Goal: Information Seeking & Learning: Learn about a topic

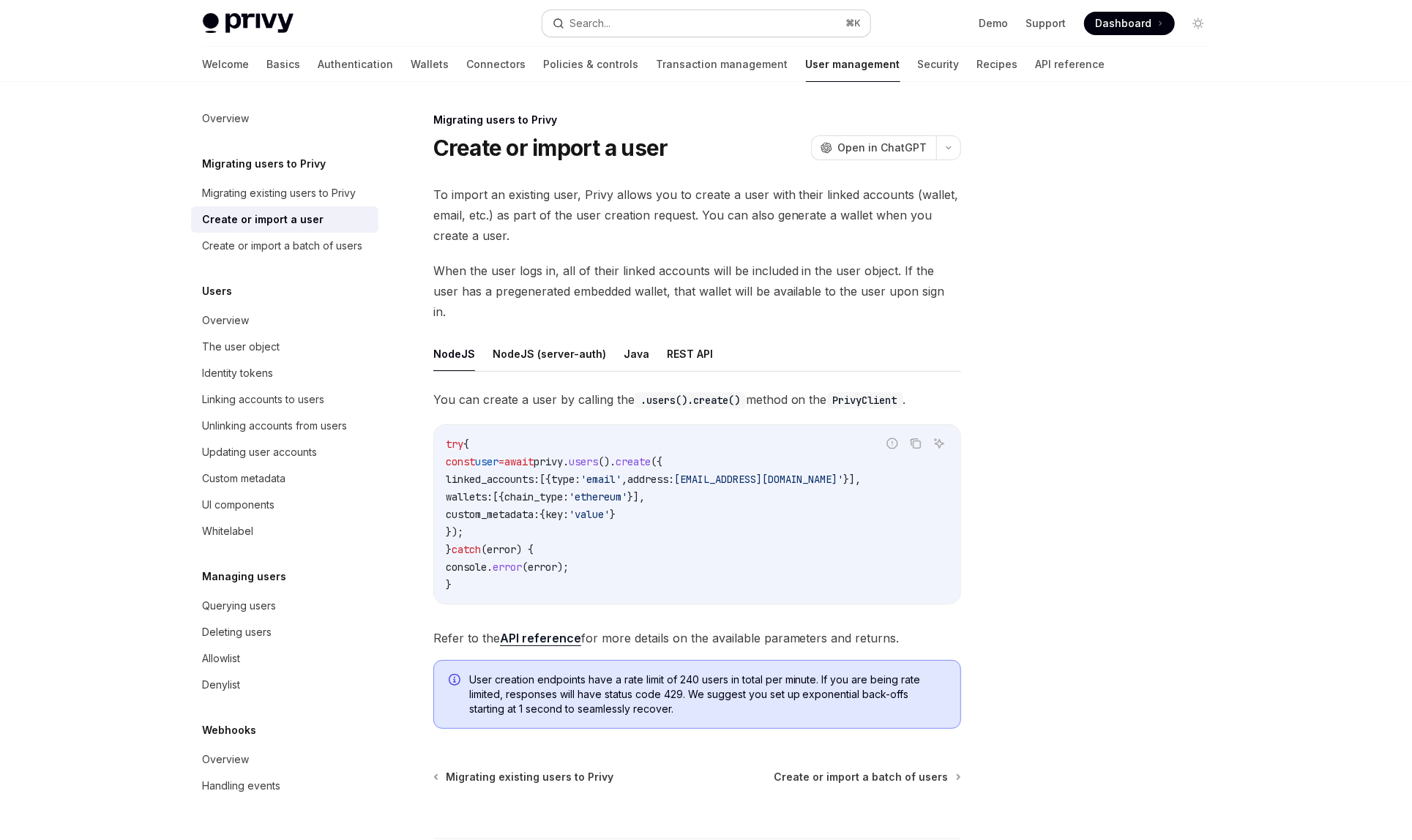
click at [589, 27] on div "Search..." at bounding box center [590, 24] width 41 height 18
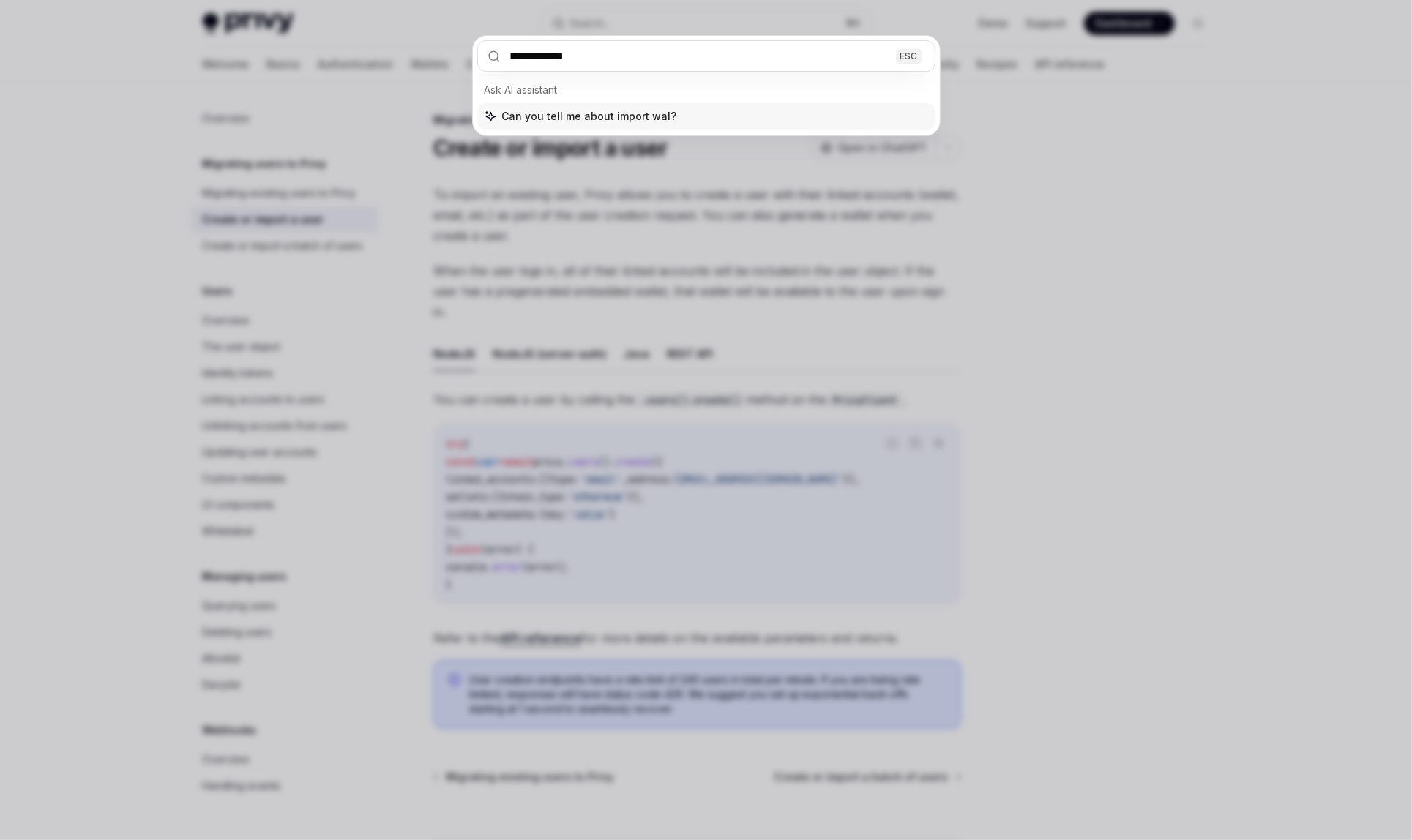
type input "**********"
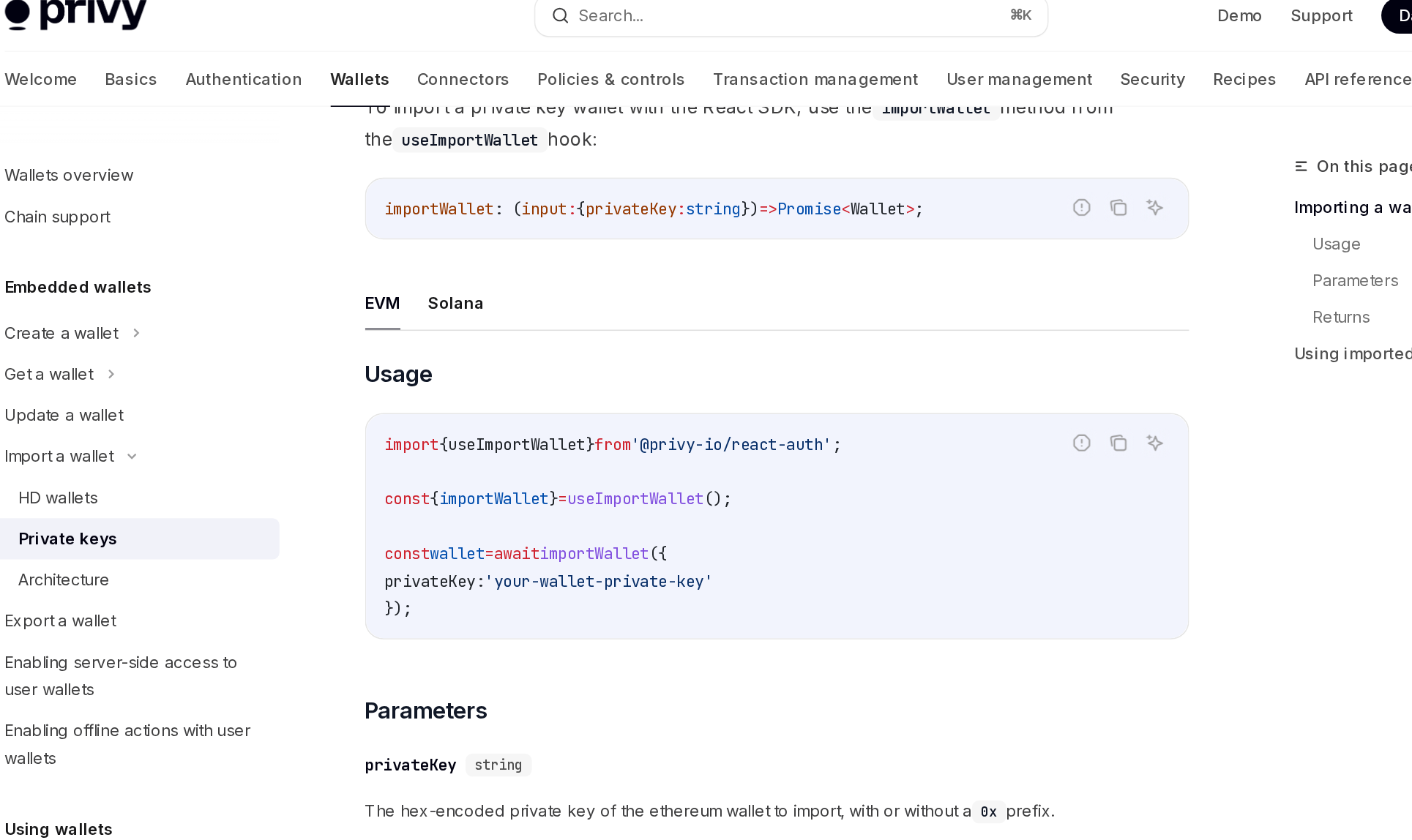
scroll to position [332, 0]
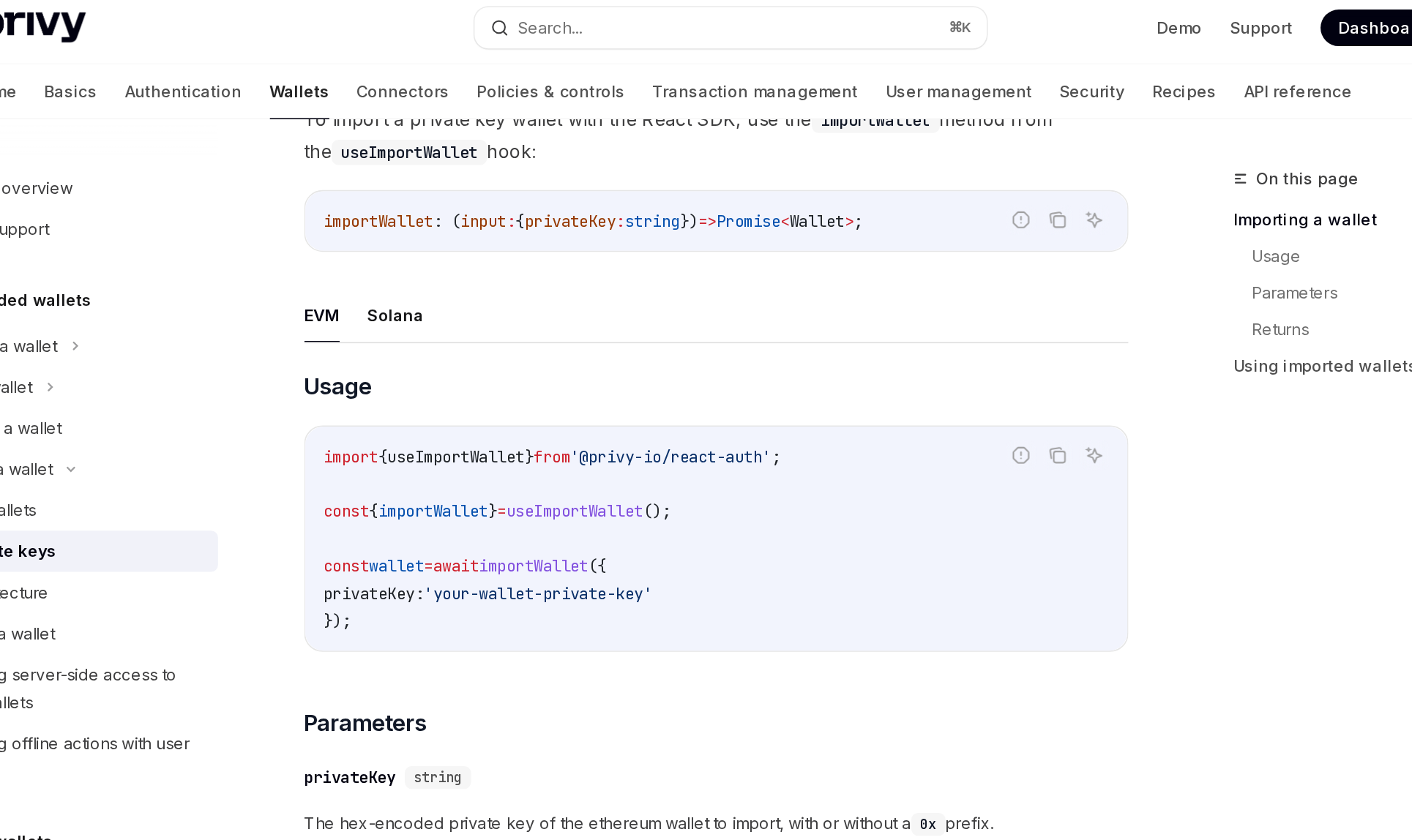
drag, startPoint x: 458, startPoint y: 386, endPoint x: 526, endPoint y: 386, distance: 68.0
click at [526, 386] on span "privateKey: 'your-wallet-private-key'" at bounding box center [550, 386] width 210 height 13
copy span "privateKey:"
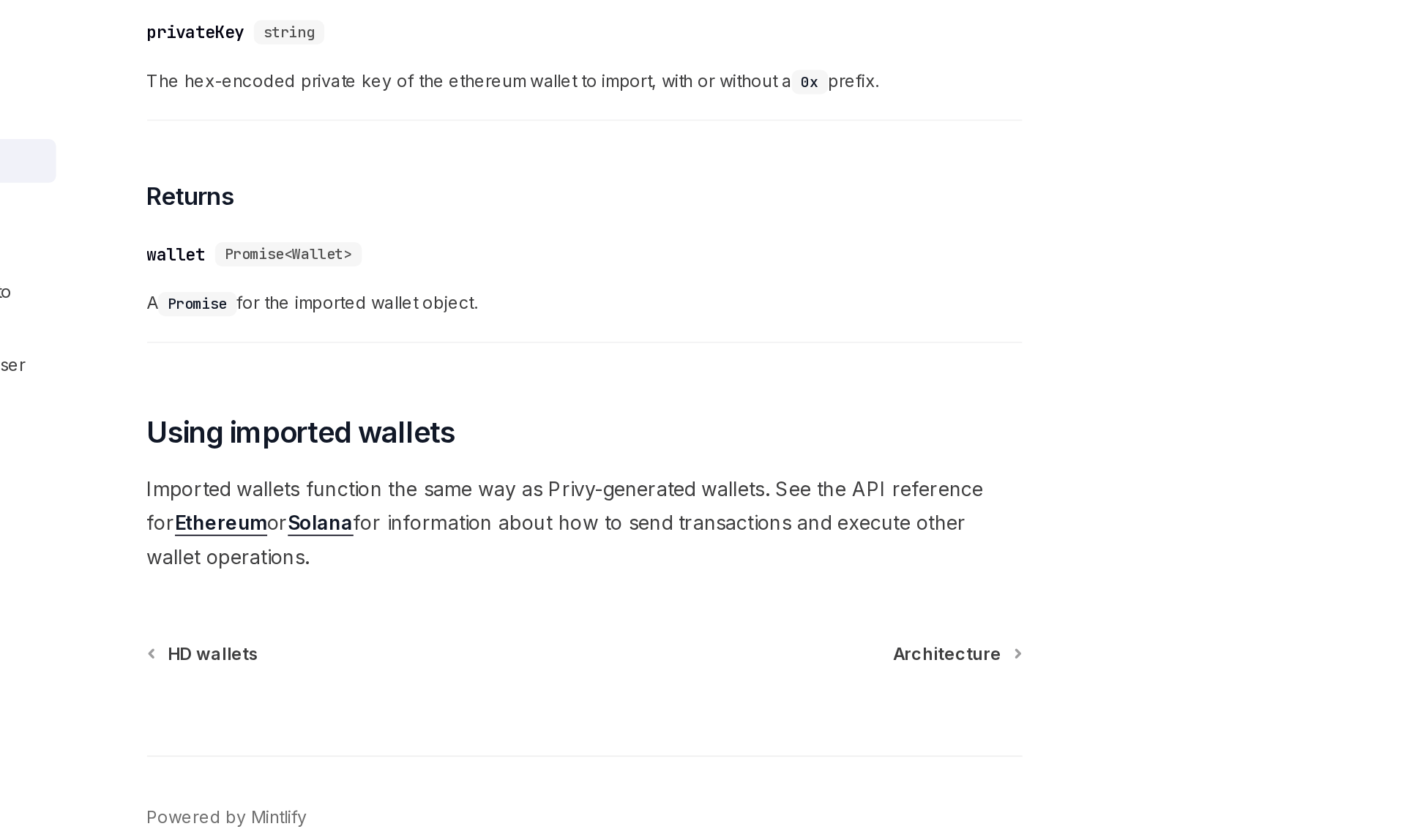
scroll to position [555, 0]
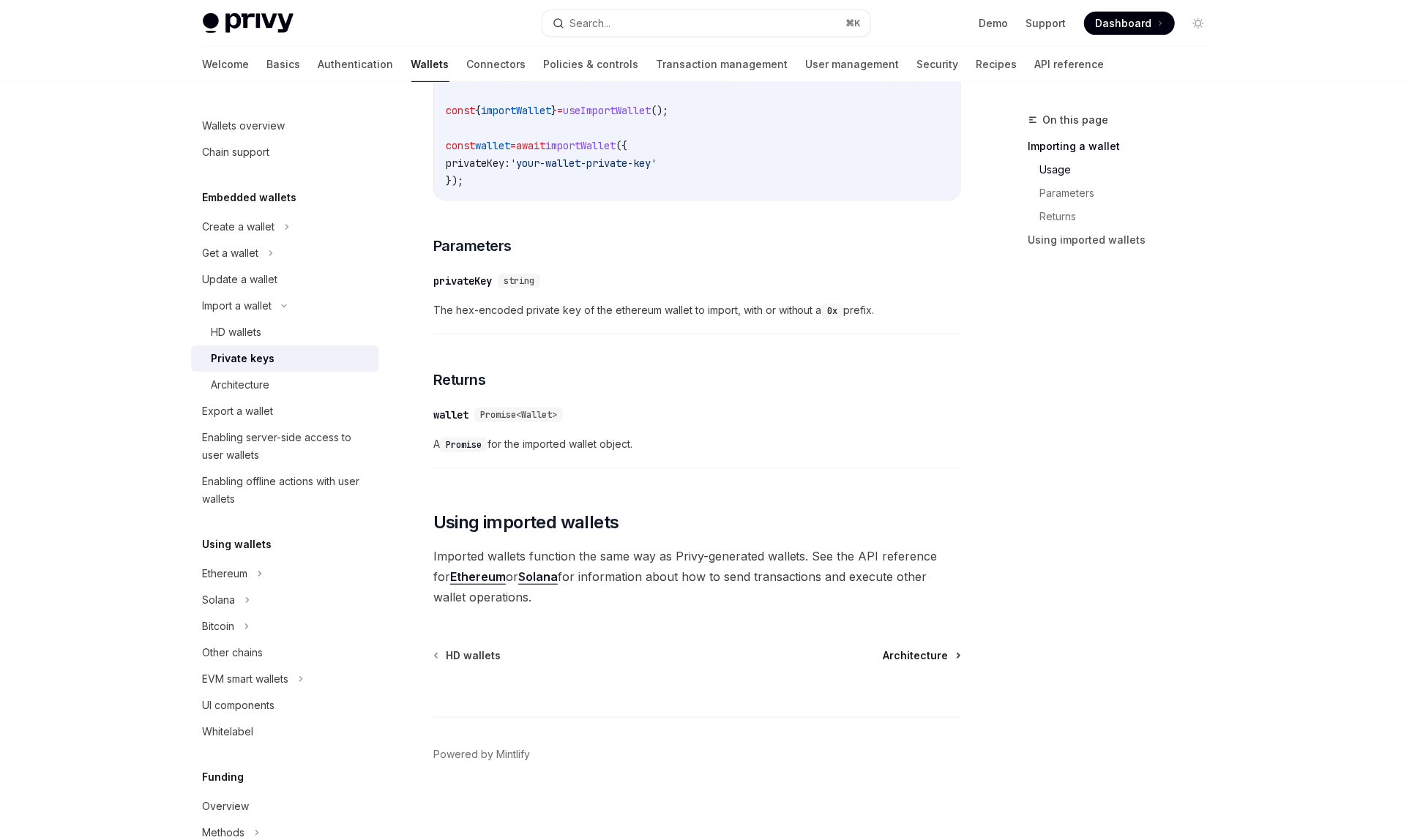
click at [893, 651] on span "Architecture" at bounding box center [916, 656] width 65 height 15
type textarea "*"
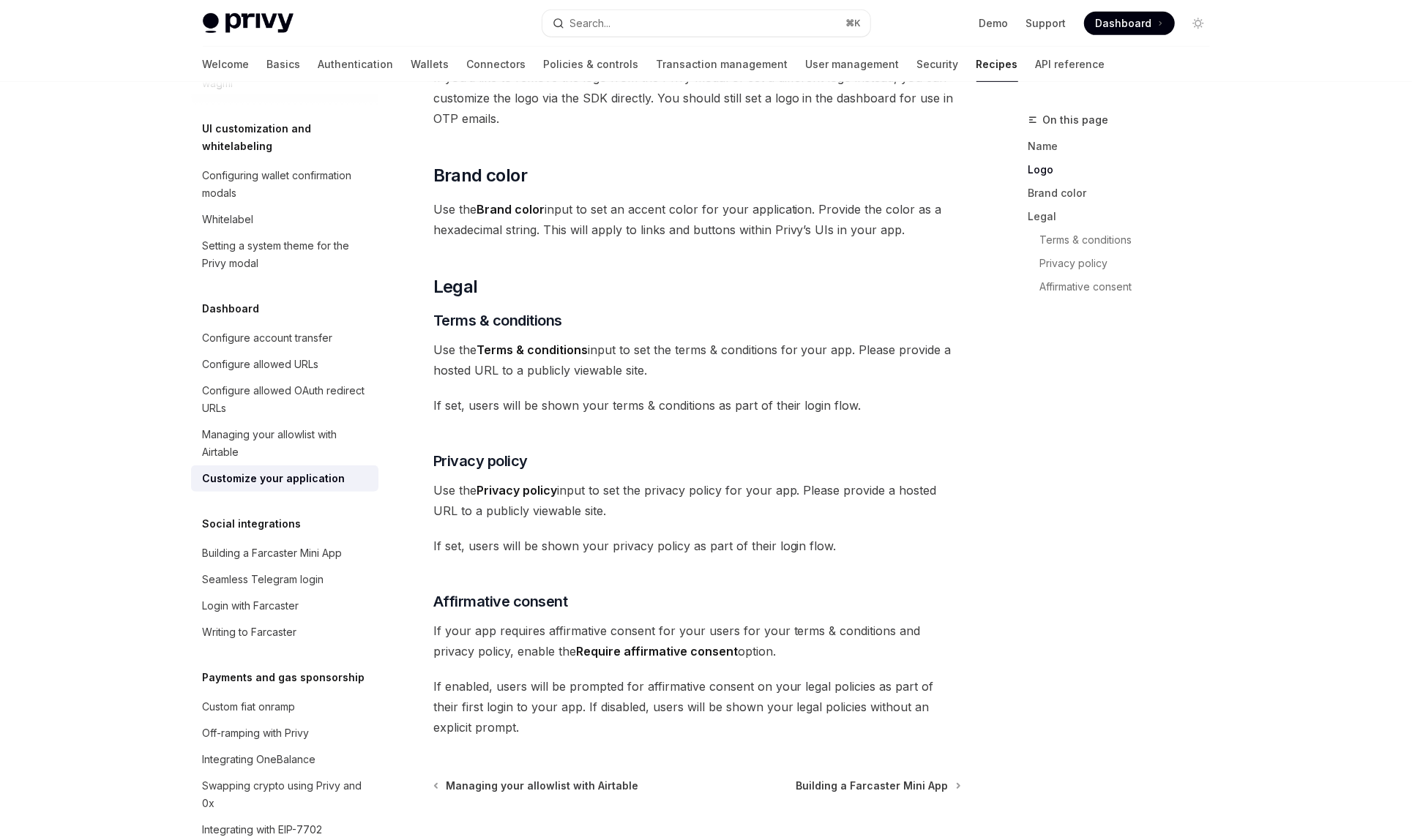
scroll to position [666, 0]
